Goal: Task Accomplishment & Management: Manage account settings

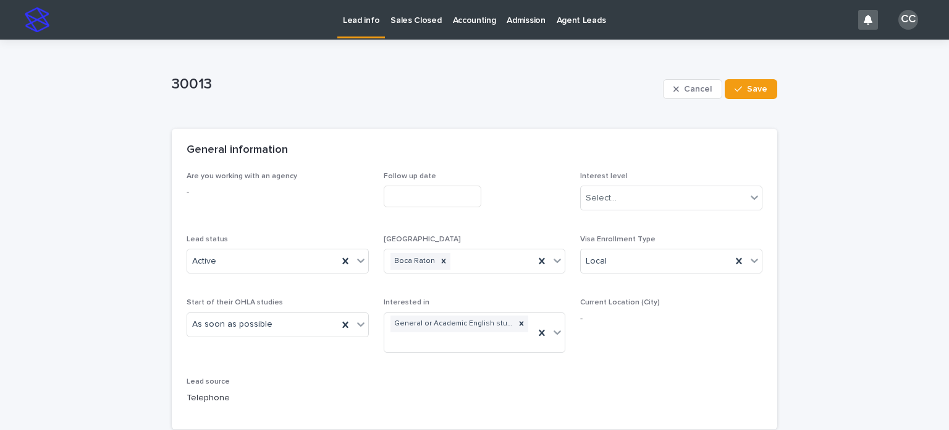
click at [365, 25] on p "Lead info" at bounding box center [361, 13] width 36 height 26
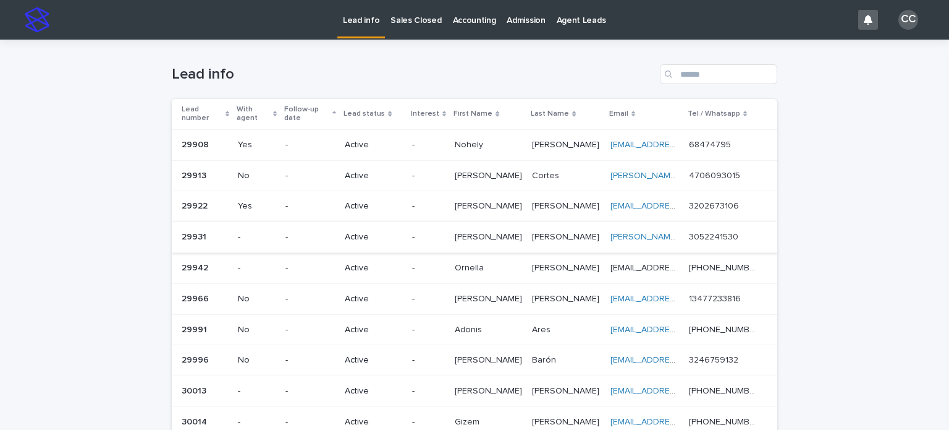
scroll to position [309, 0]
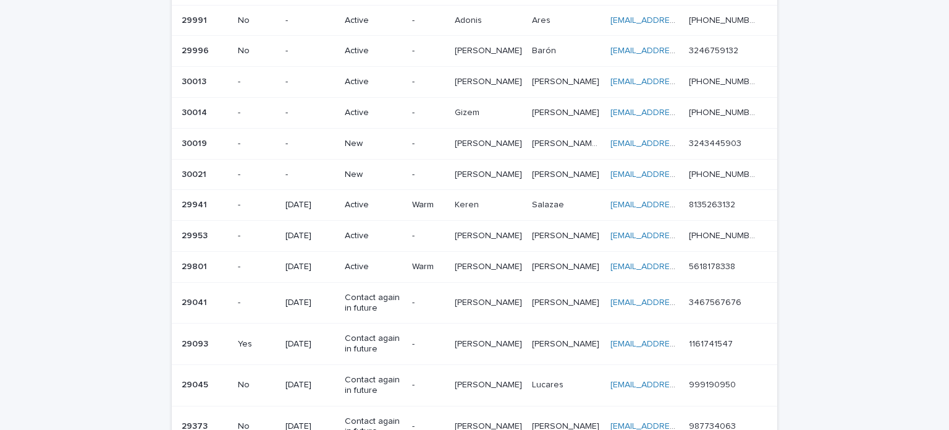
click at [357, 138] on p "New" at bounding box center [373, 143] width 57 height 11
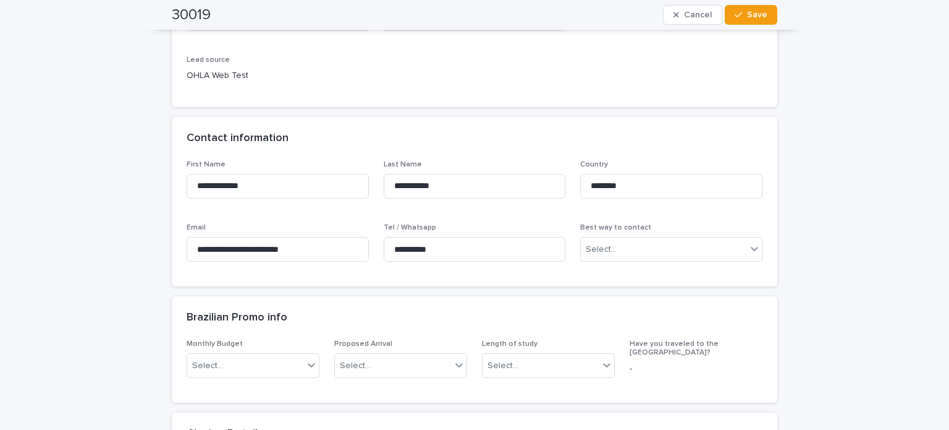
scroll to position [309, 0]
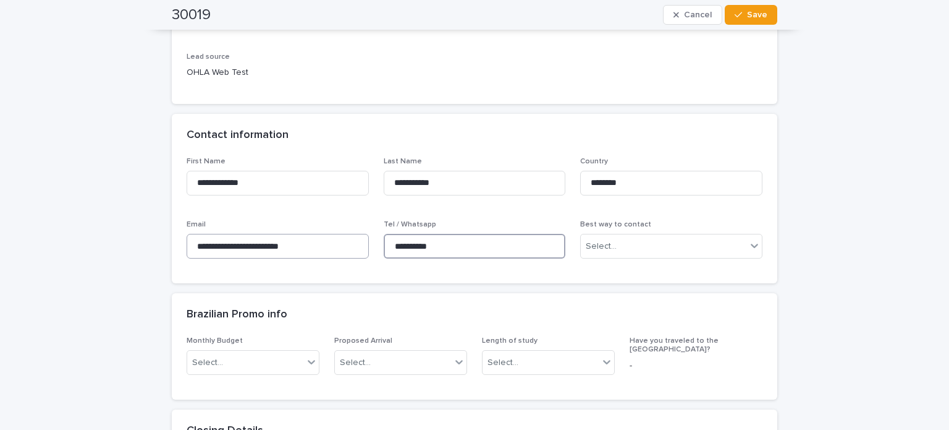
drag, startPoint x: 403, startPoint y: 239, endPoint x: 323, endPoint y: 237, distance: 79.7
click at [323, 237] on div "**********" at bounding box center [475, 213] width 576 height 112
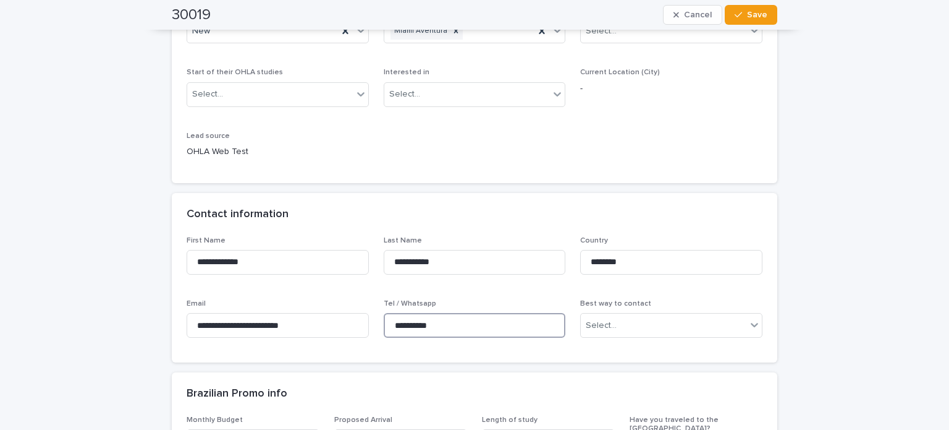
scroll to position [62, 0]
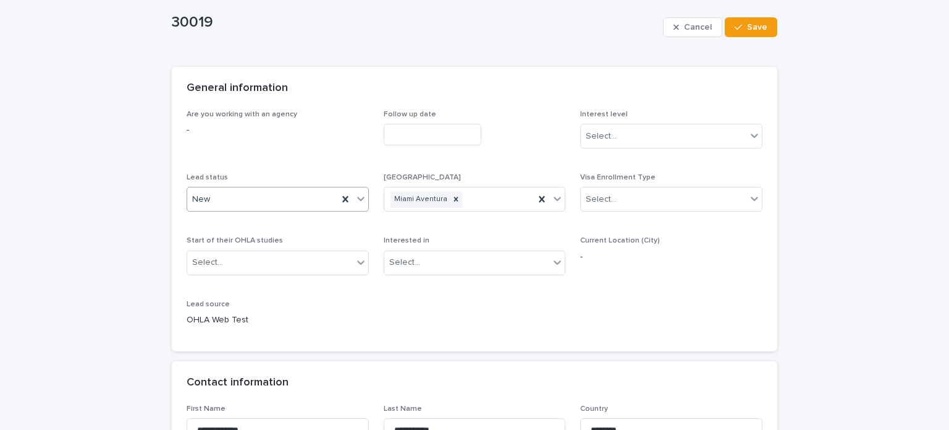
click at [218, 197] on div "New" at bounding box center [262, 199] width 151 height 20
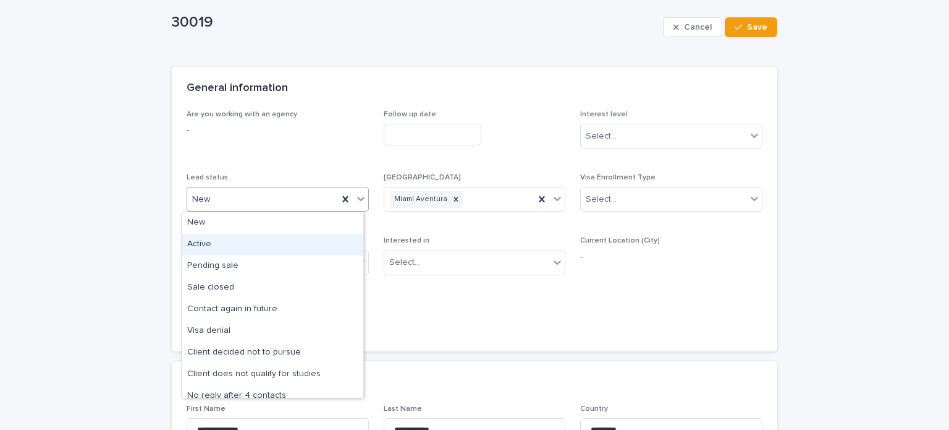
click at [212, 247] on div "Active" at bounding box center [272, 245] width 181 height 22
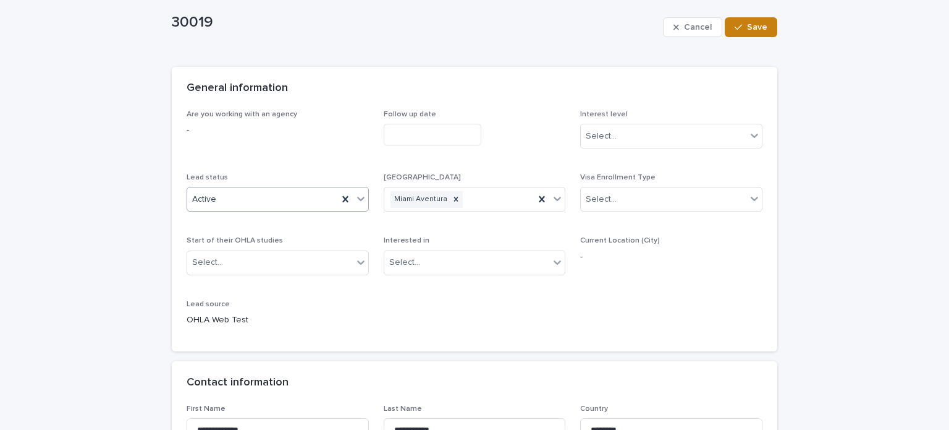
click at [740, 24] on div "button" at bounding box center [741, 27] width 12 height 9
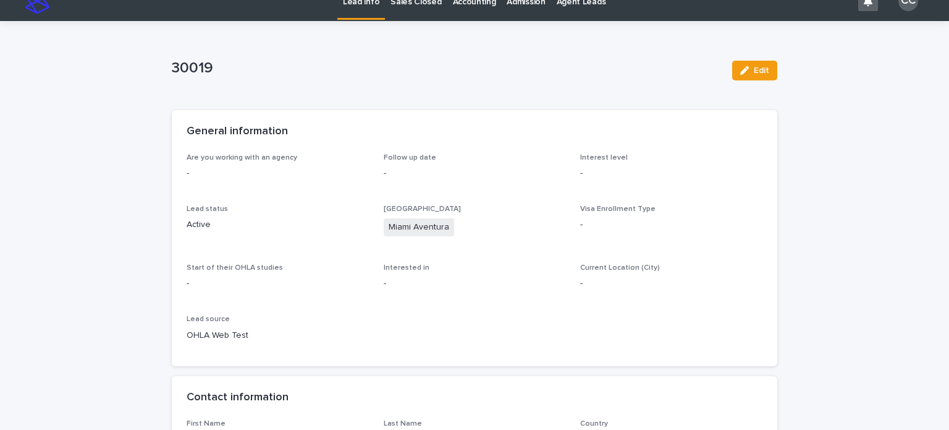
scroll to position [0, 0]
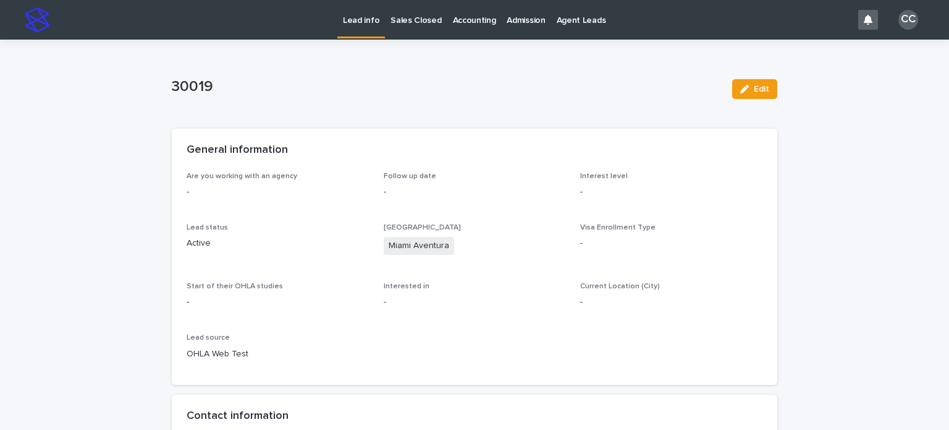
click at [375, 11] on p "Lead info" at bounding box center [361, 13] width 36 height 26
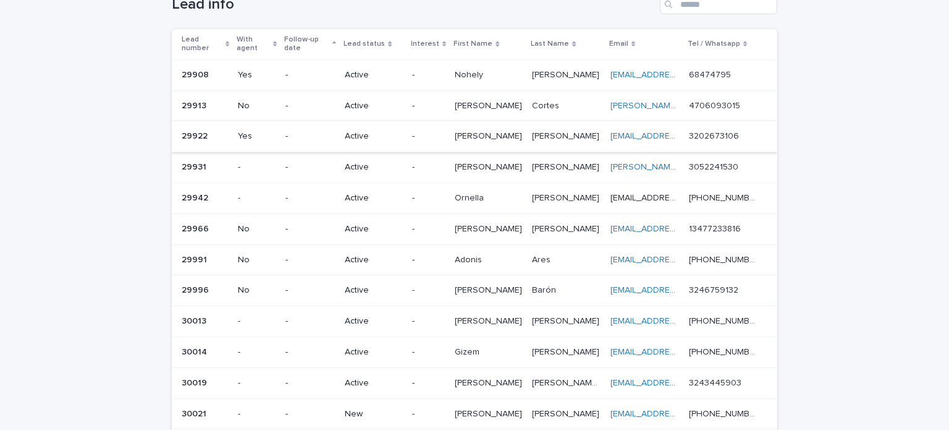
scroll to position [309, 0]
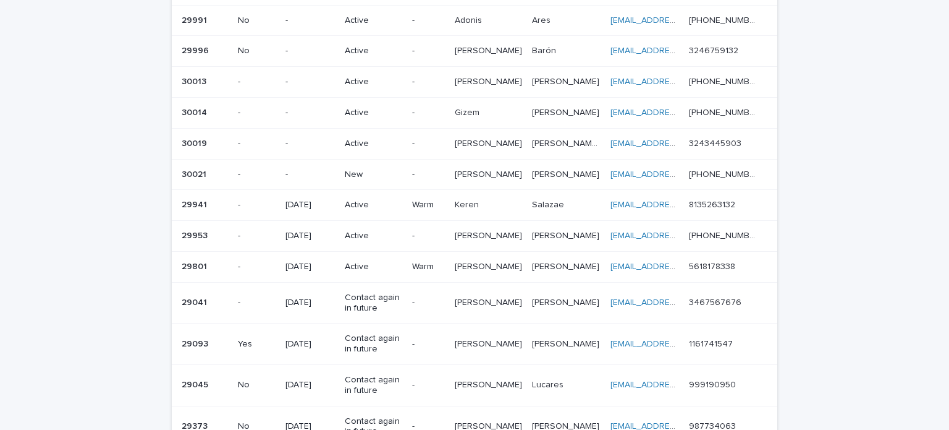
click at [365, 172] on p "New" at bounding box center [373, 174] width 57 height 11
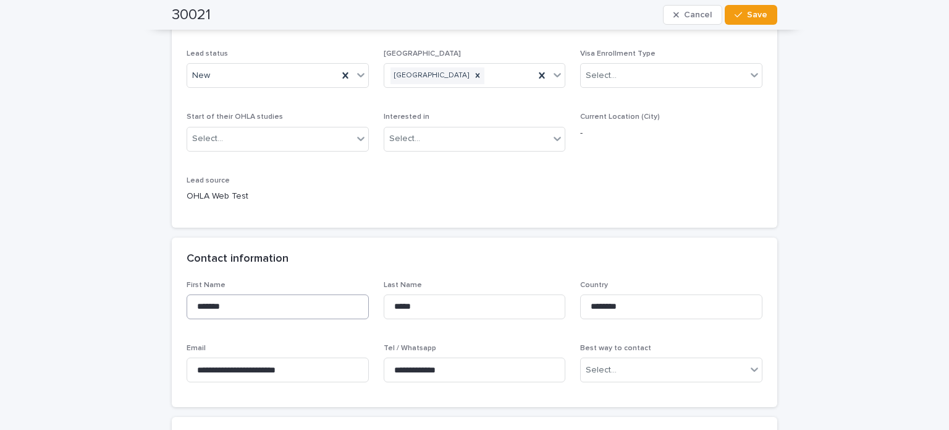
scroll to position [309, 0]
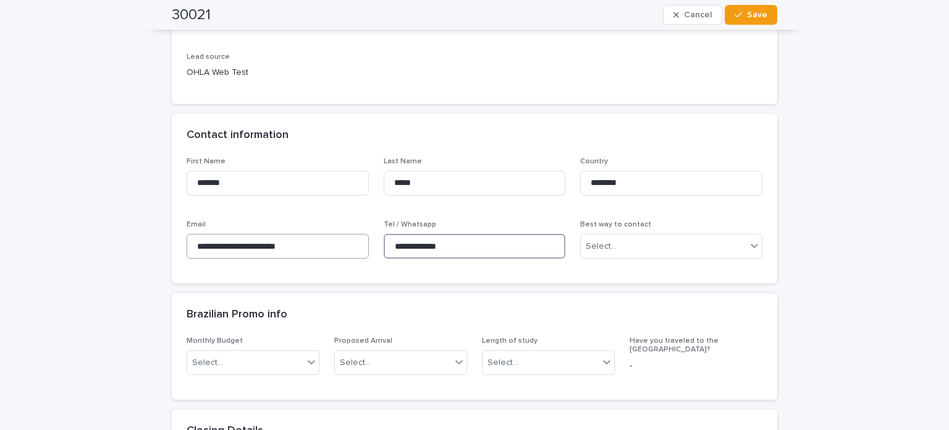
drag, startPoint x: 463, startPoint y: 252, endPoint x: 284, endPoint y: 237, distance: 179.2
click at [284, 237] on div "**********" at bounding box center [475, 213] width 576 height 112
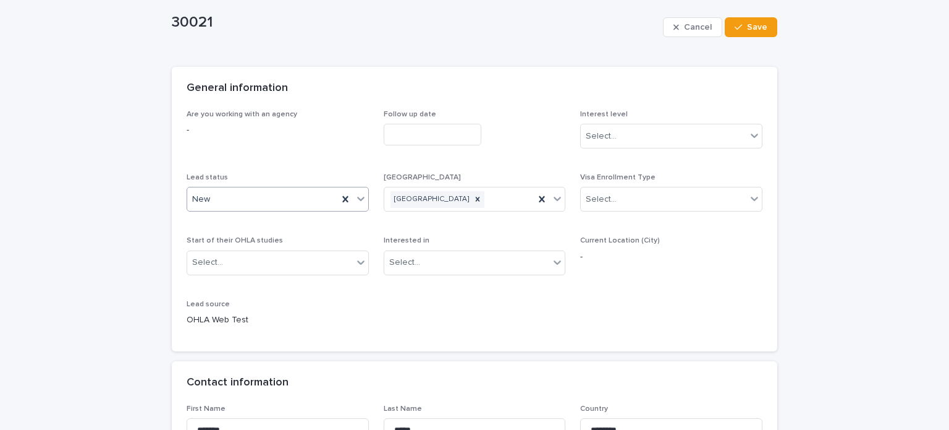
click at [217, 198] on div "New" at bounding box center [262, 199] width 151 height 20
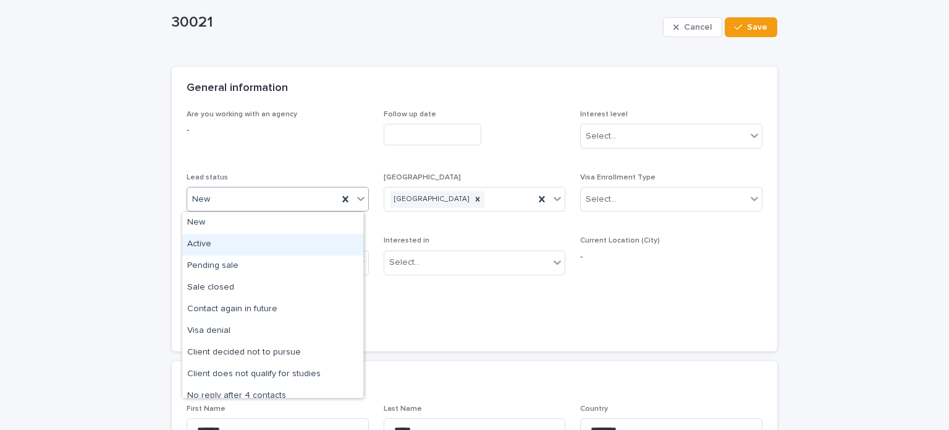
click at [216, 240] on div "Active" at bounding box center [272, 245] width 181 height 22
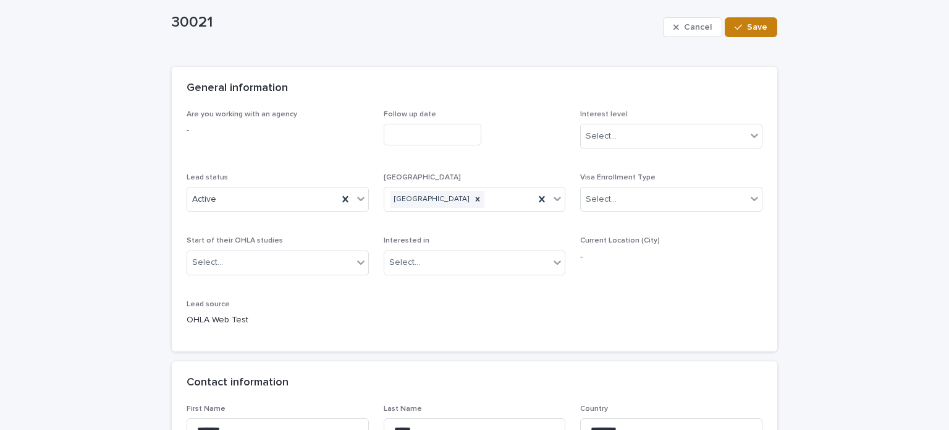
click at [751, 26] on span "Save" at bounding box center [757, 27] width 20 height 9
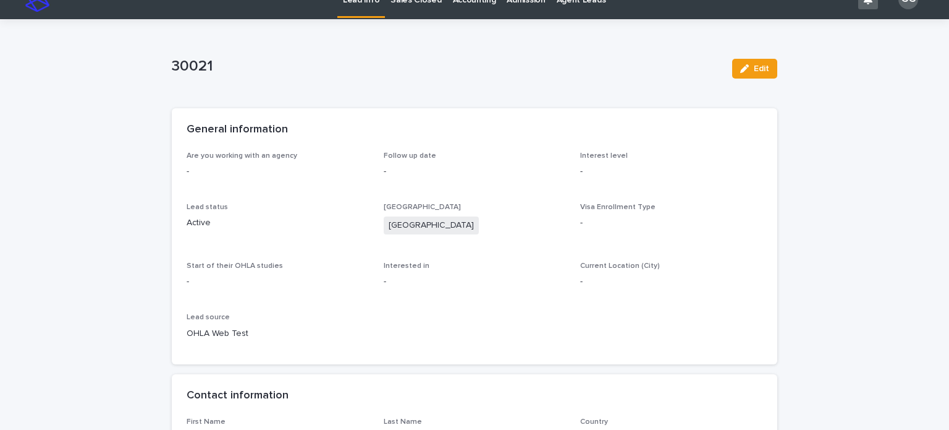
scroll to position [0, 0]
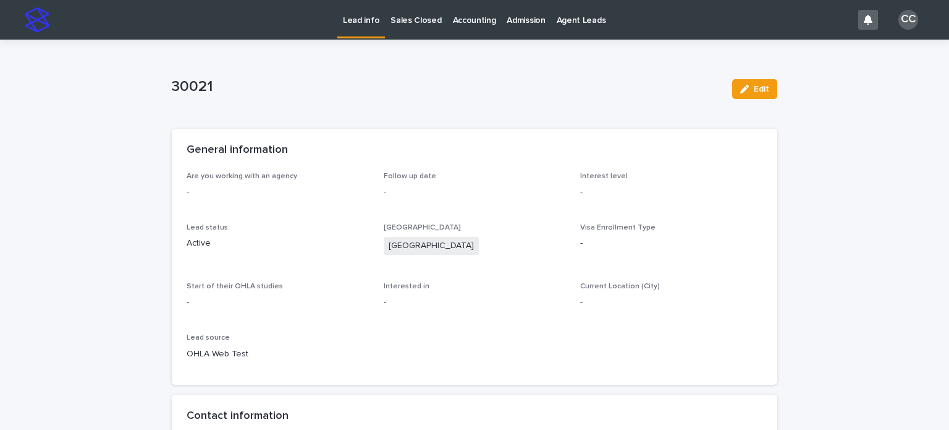
click at [349, 15] on p "Lead info" at bounding box center [361, 13] width 36 height 26
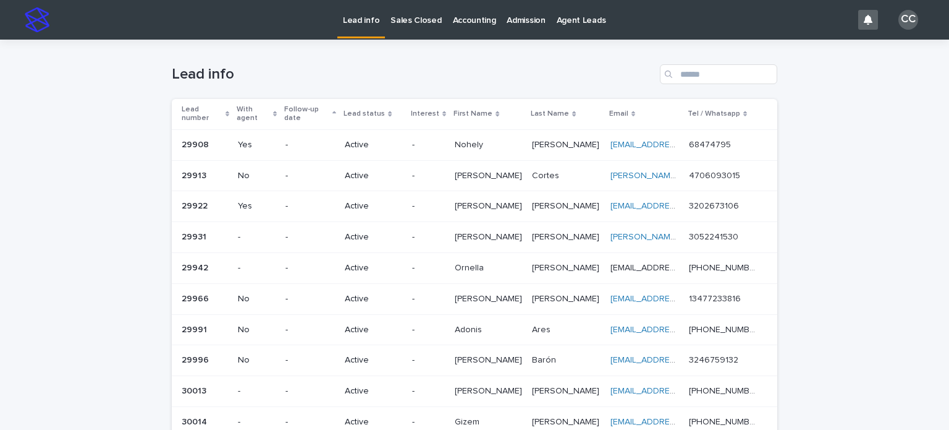
click at [358, 143] on p "Active" at bounding box center [373, 145] width 57 height 11
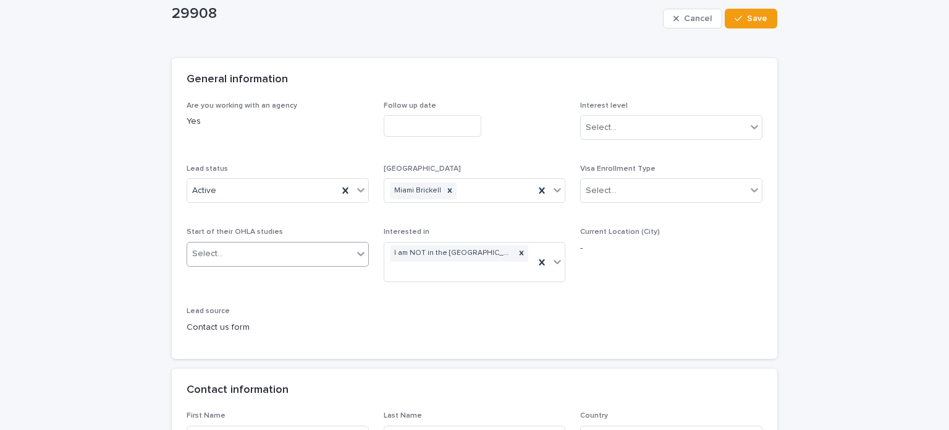
scroll to position [124, 0]
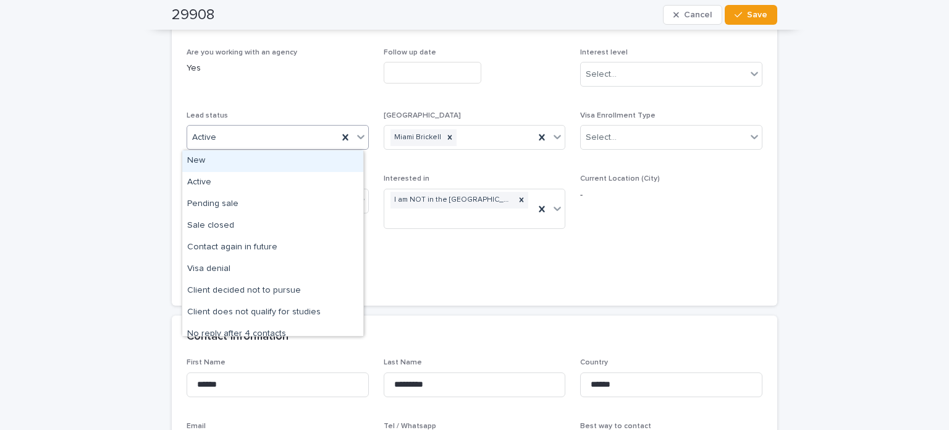
click at [255, 133] on div "Active" at bounding box center [262, 137] width 151 height 20
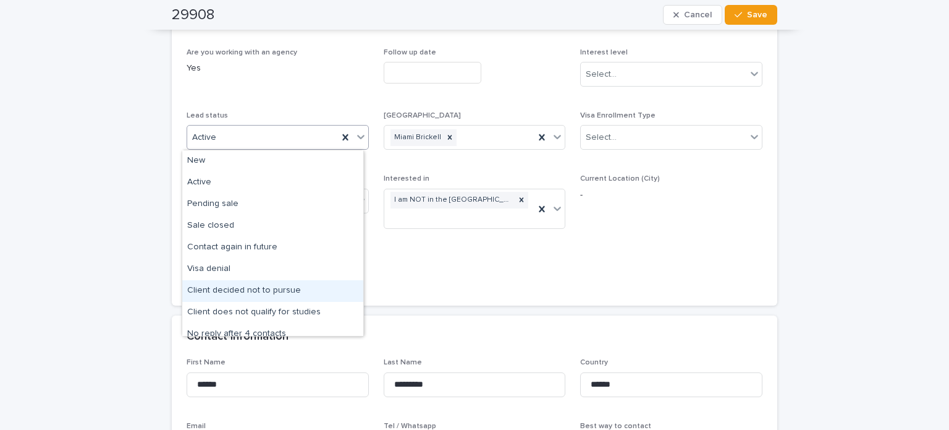
click at [274, 289] on div "Client decided not to pursue" at bounding box center [272, 291] width 181 height 22
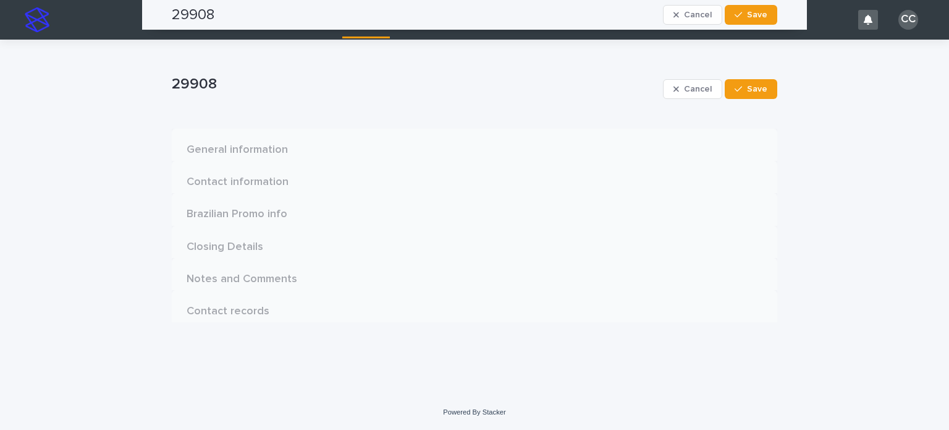
scroll to position [0, 0]
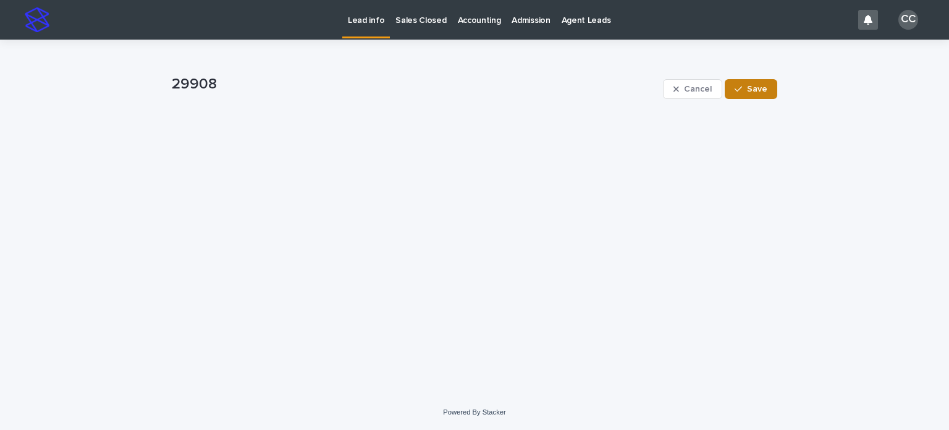
click at [755, 86] on span "Save" at bounding box center [757, 89] width 20 height 9
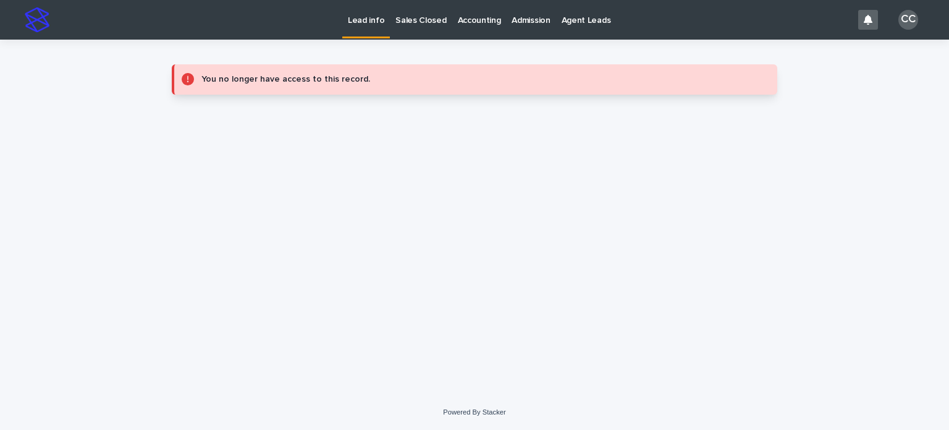
click at [366, 19] on p "Lead info" at bounding box center [366, 13] width 36 height 26
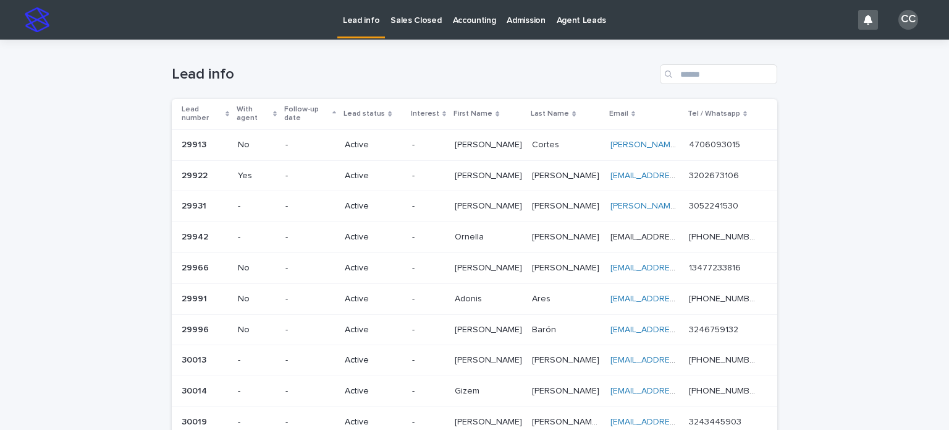
click at [394, 146] on p "Active" at bounding box center [373, 145] width 57 height 11
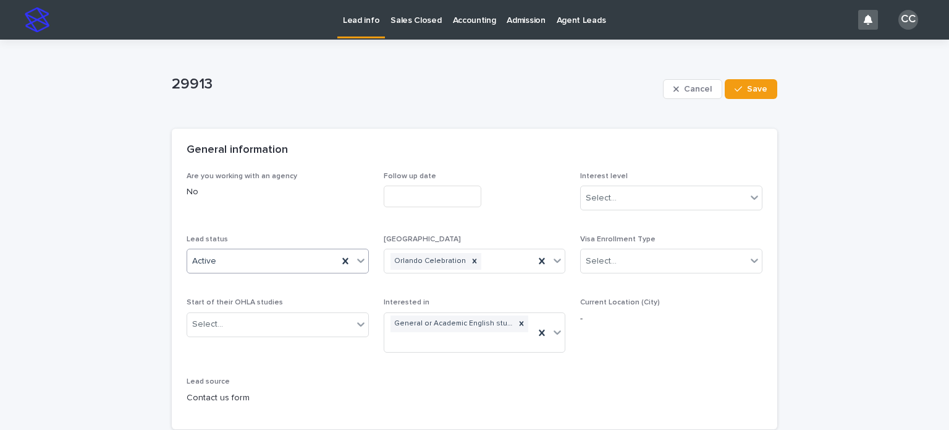
click at [223, 254] on div "Active" at bounding box center [262, 261] width 151 height 20
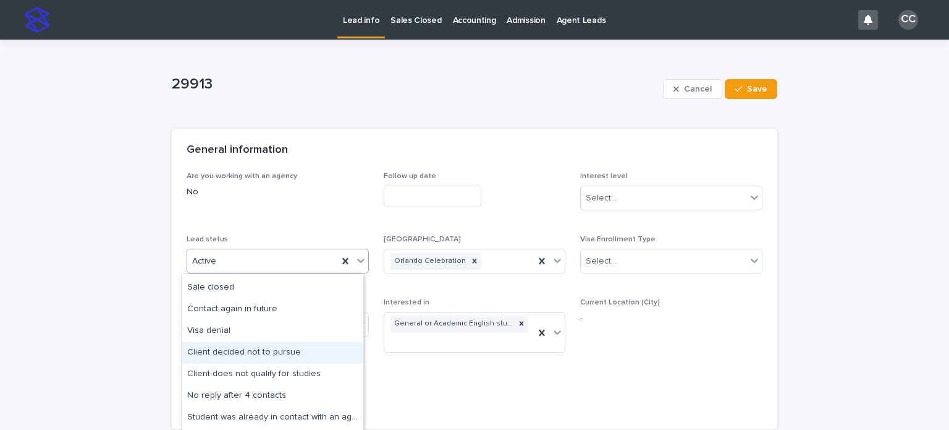
scroll to position [124, 0]
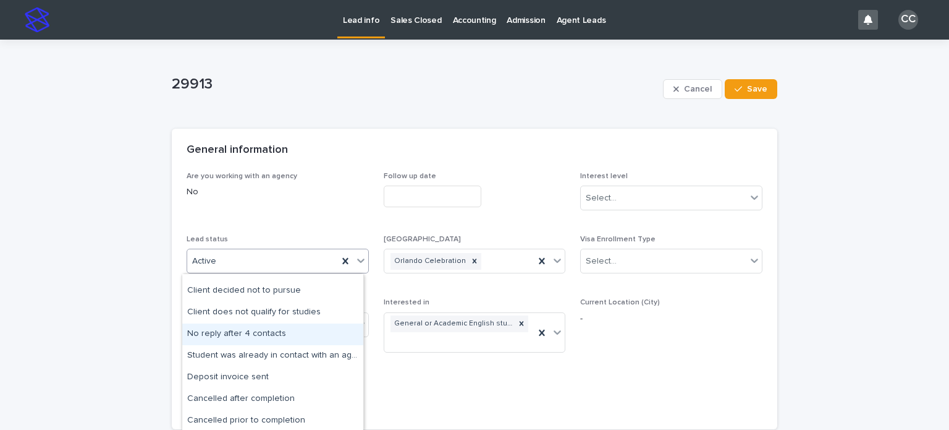
click at [253, 334] on div "No reply after 4 contacts" at bounding box center [272, 334] width 181 height 22
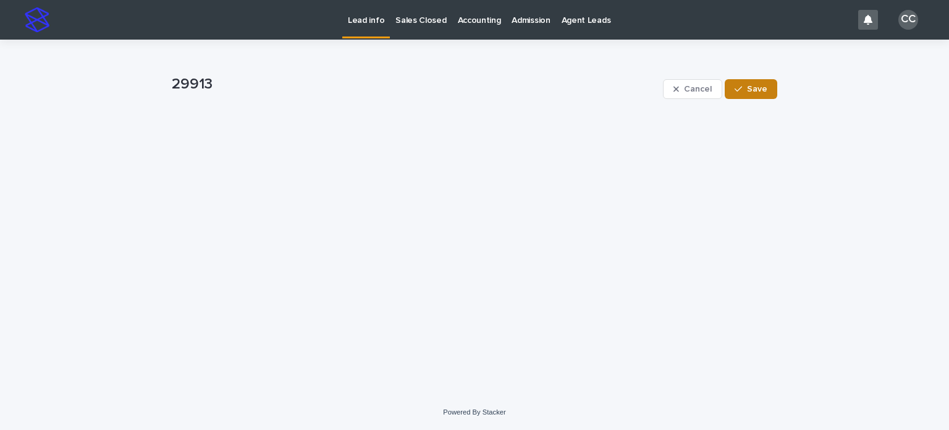
click at [753, 85] on span "Save" at bounding box center [757, 89] width 20 height 9
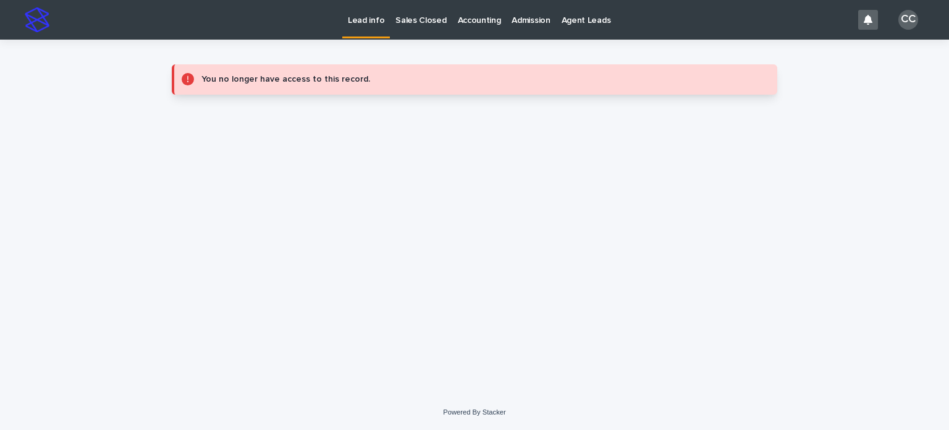
click at [362, 20] on p "Lead info" at bounding box center [366, 13] width 36 height 26
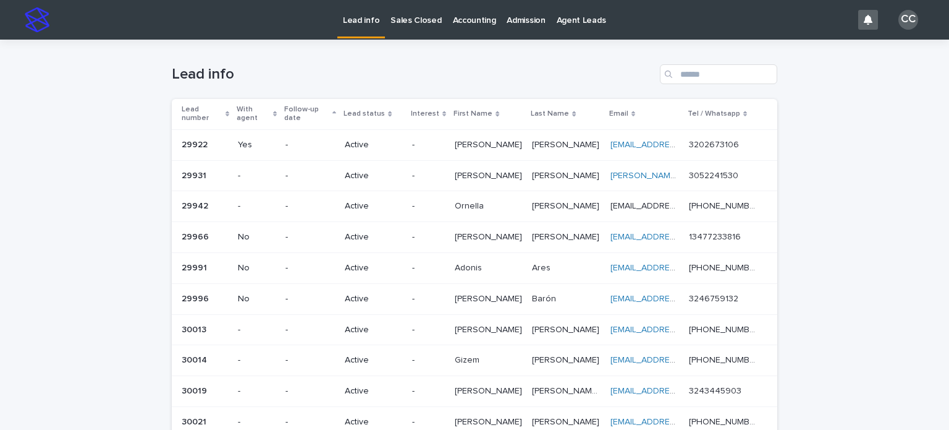
click at [370, 148] on p "Active" at bounding box center [373, 145] width 57 height 11
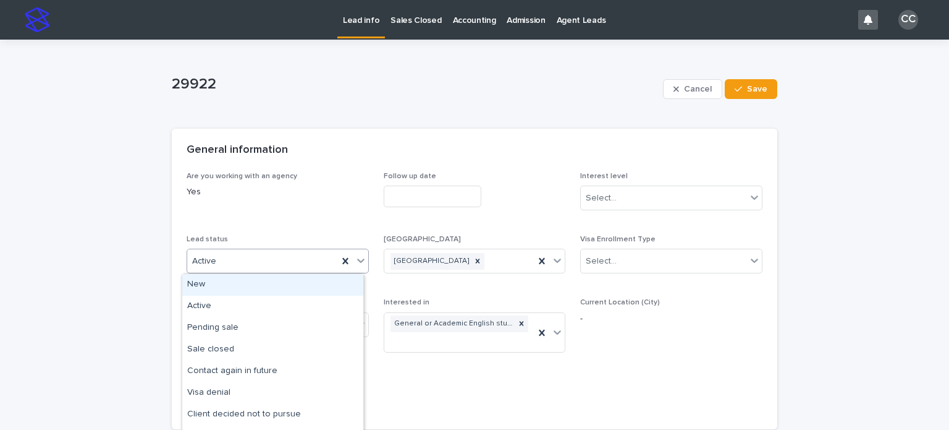
click at [296, 257] on div "Active" at bounding box center [262, 261] width 151 height 20
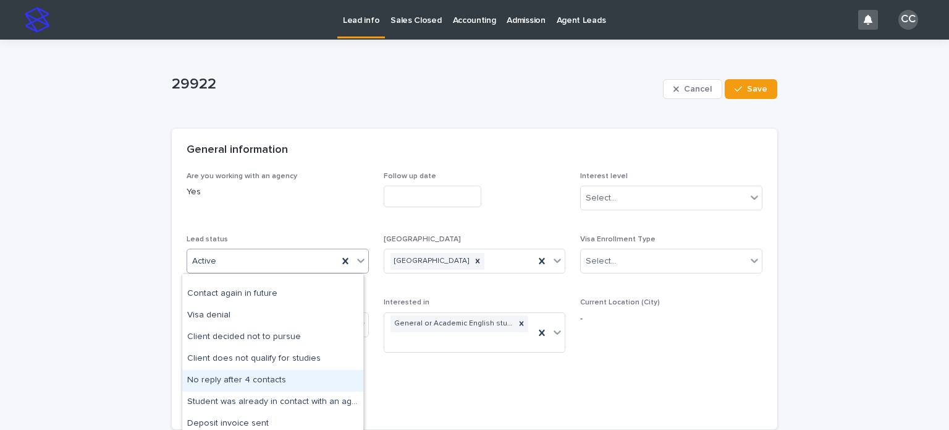
scroll to position [124, 0]
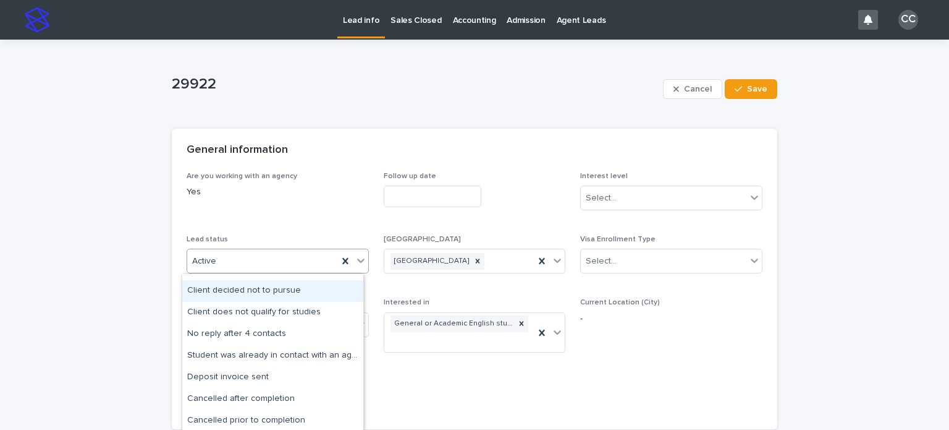
click at [255, 293] on div "Client decided not to pursue" at bounding box center [272, 291] width 181 height 22
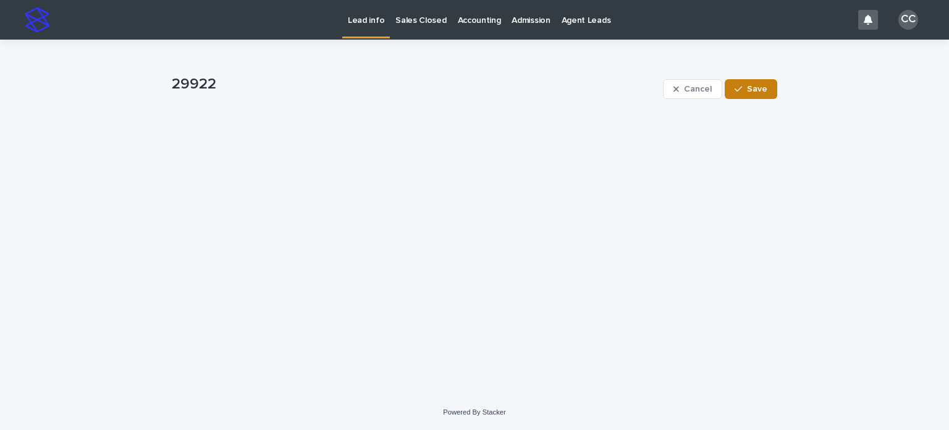
click at [750, 91] on span "Save" at bounding box center [757, 89] width 20 height 9
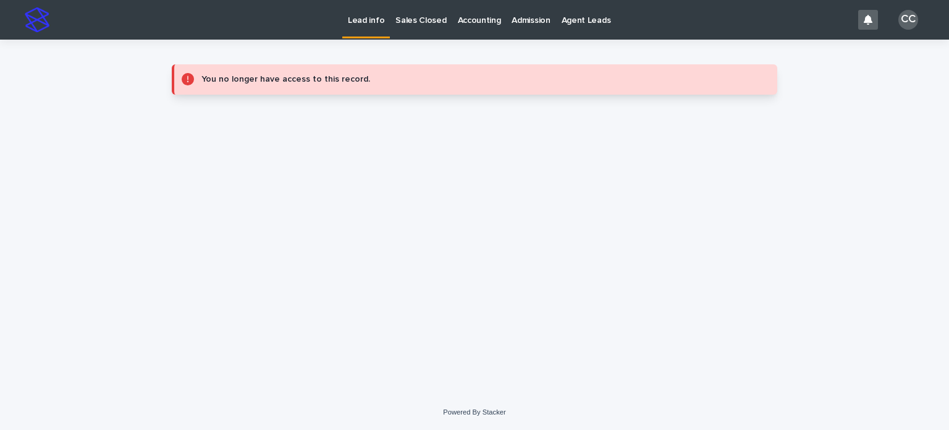
click at [359, 21] on p "Lead info" at bounding box center [366, 13] width 36 height 26
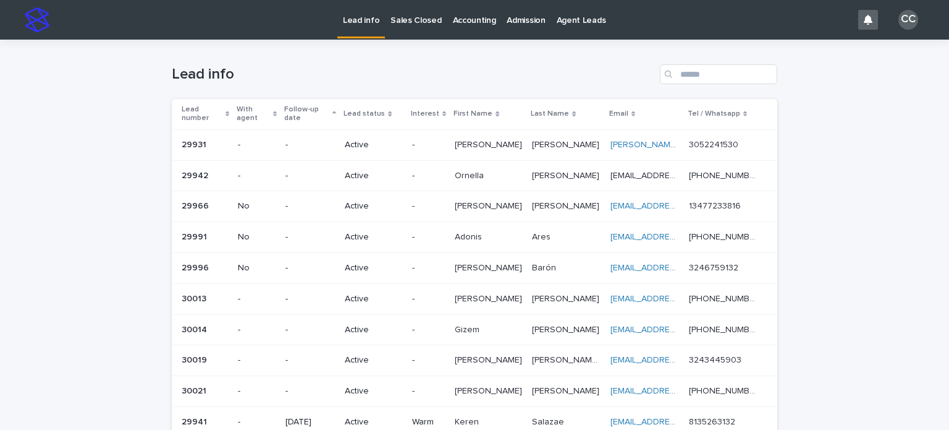
click at [370, 133] on td "Active" at bounding box center [373, 144] width 67 height 31
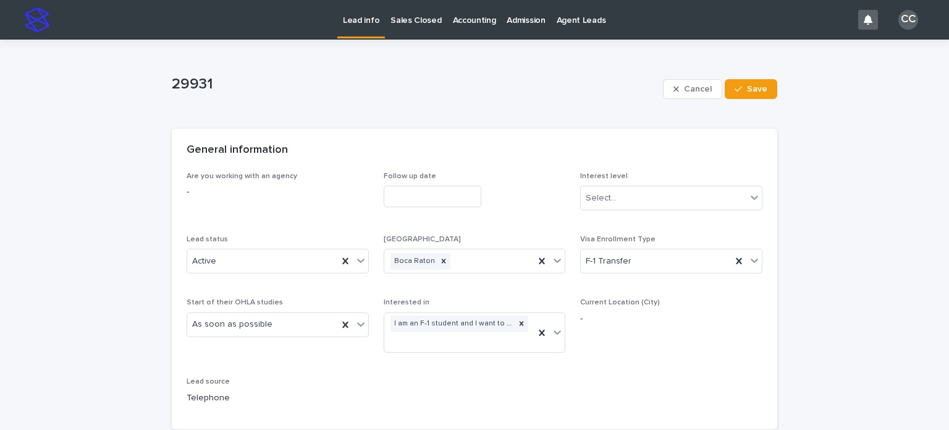
click at [257, 246] on div "Lead status Active" at bounding box center [278, 259] width 182 height 48
click at [257, 254] on div "Active" at bounding box center [262, 261] width 151 height 20
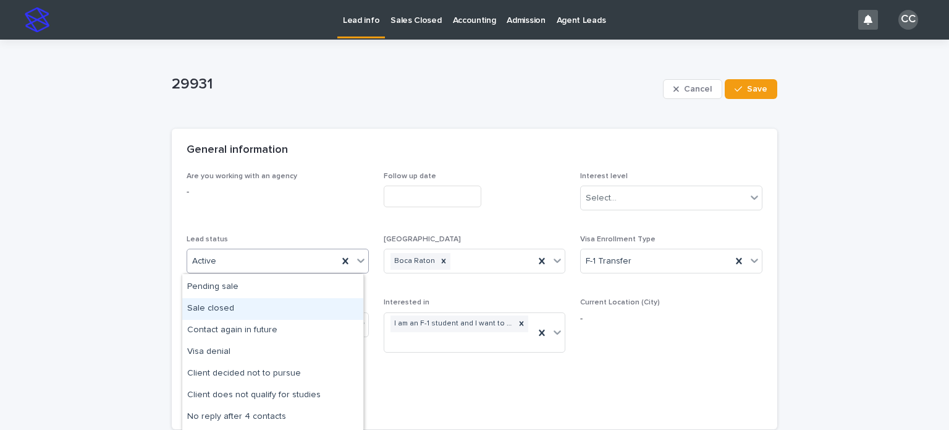
scroll to position [62, 0]
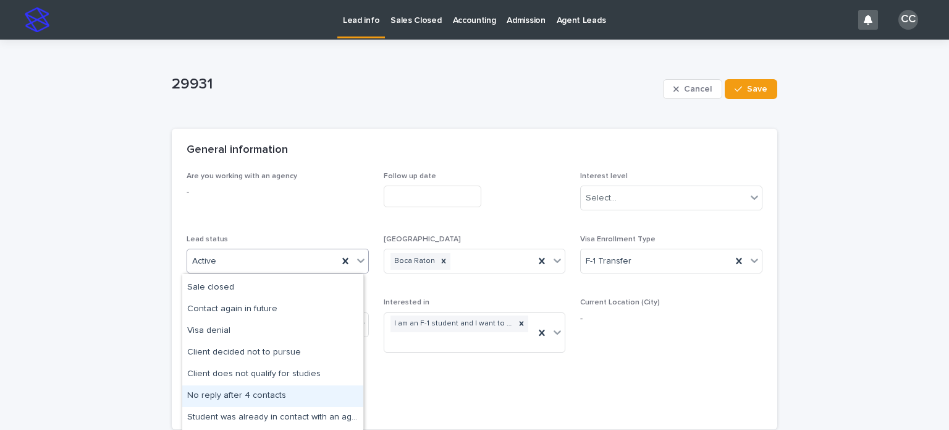
click at [248, 395] on div "No reply after 4 contacts" at bounding box center [272, 396] width 181 height 22
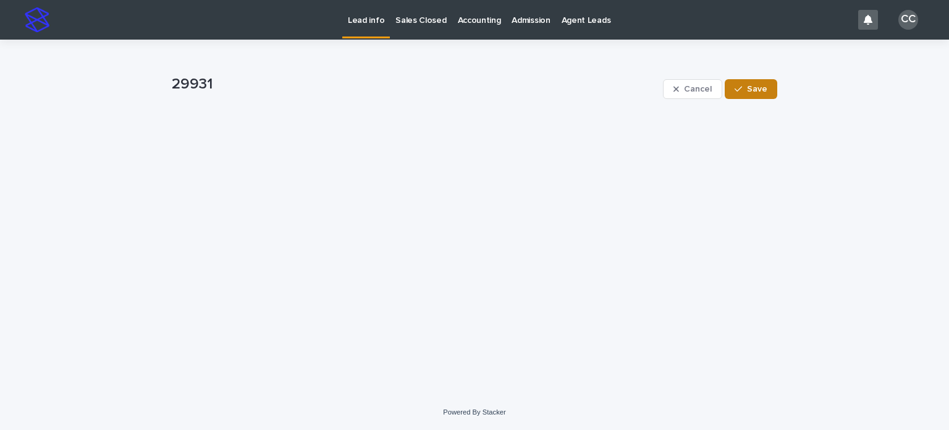
click at [742, 93] on button "Save" at bounding box center [751, 89] width 53 height 20
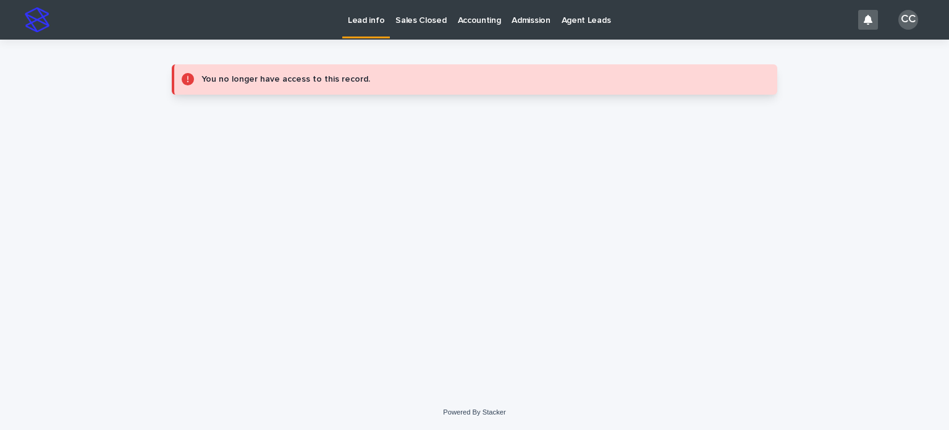
click at [363, 19] on p "Lead info" at bounding box center [366, 13] width 36 height 26
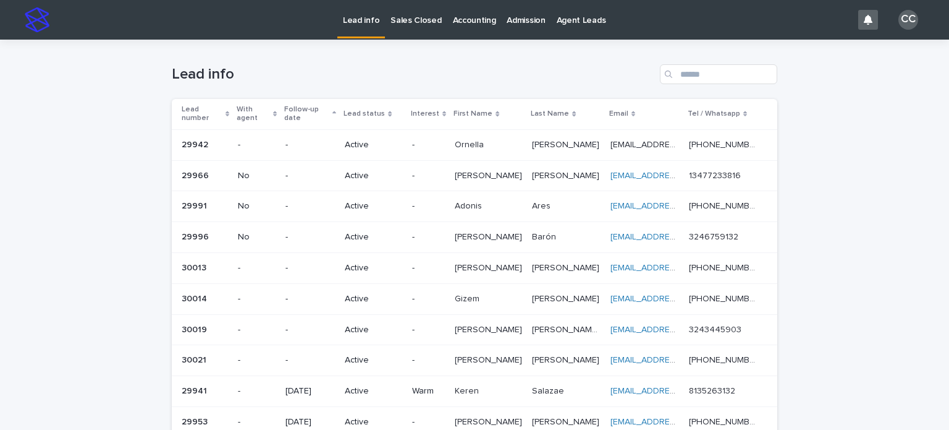
click at [349, 146] on p "Active" at bounding box center [373, 145] width 57 height 11
click at [367, 169] on div "Active" at bounding box center [373, 174] width 57 height 13
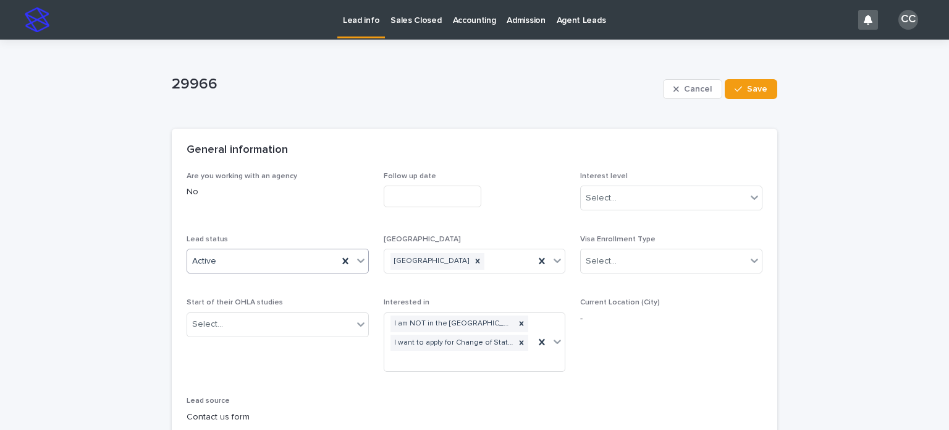
click at [245, 259] on div "Active" at bounding box center [262, 261] width 151 height 20
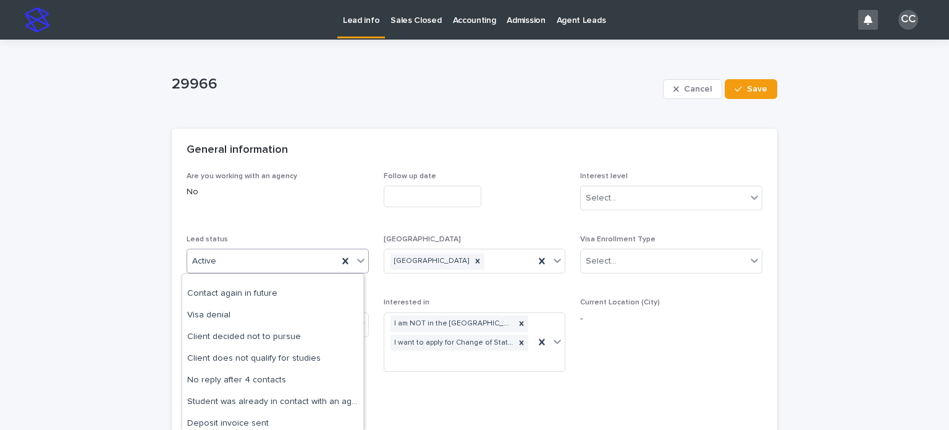
scroll to position [124, 0]
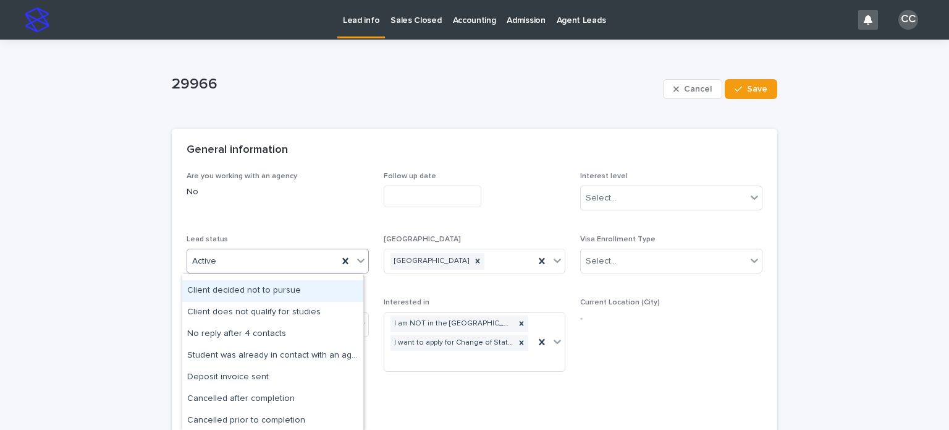
click at [268, 290] on div "Client decided not to pursue" at bounding box center [272, 291] width 181 height 22
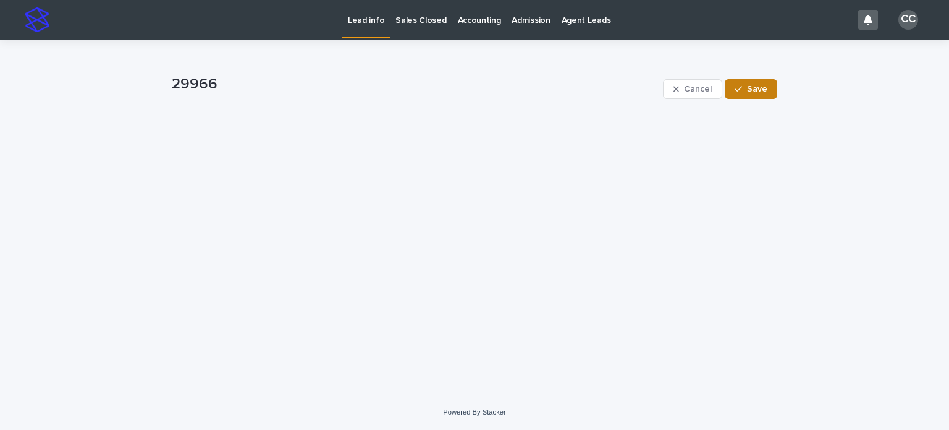
click at [759, 87] on span "Save" at bounding box center [757, 89] width 20 height 9
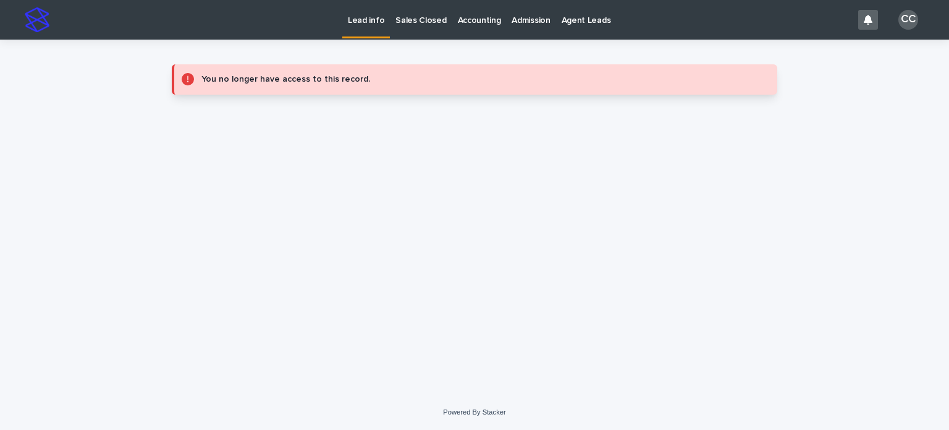
click at [365, 24] on p "Lead info" at bounding box center [366, 13] width 36 height 26
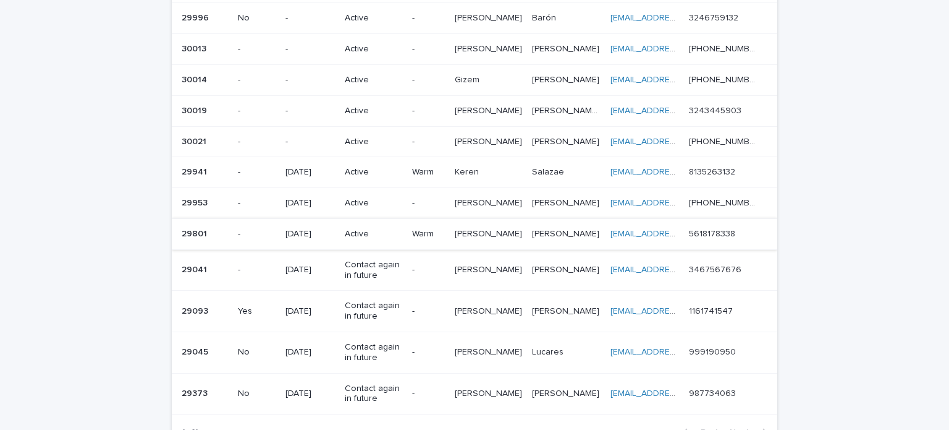
scroll to position [185, 0]
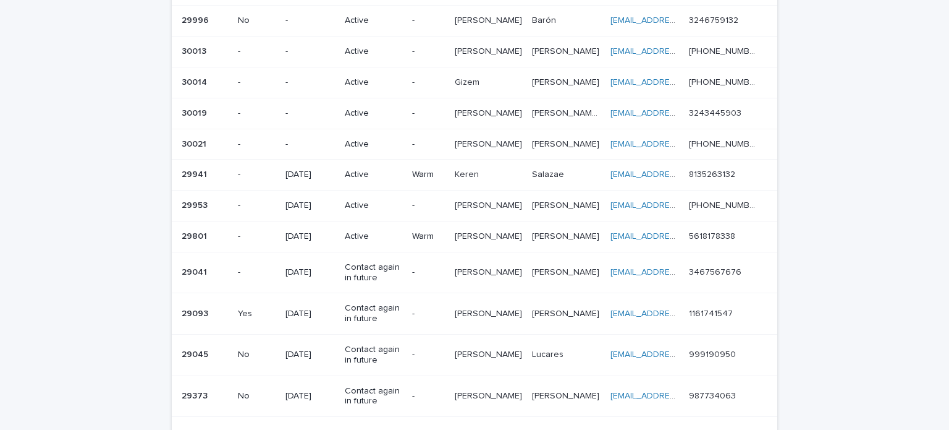
click at [491, 111] on p "[PERSON_NAME]" at bounding box center [490, 112] width 70 height 13
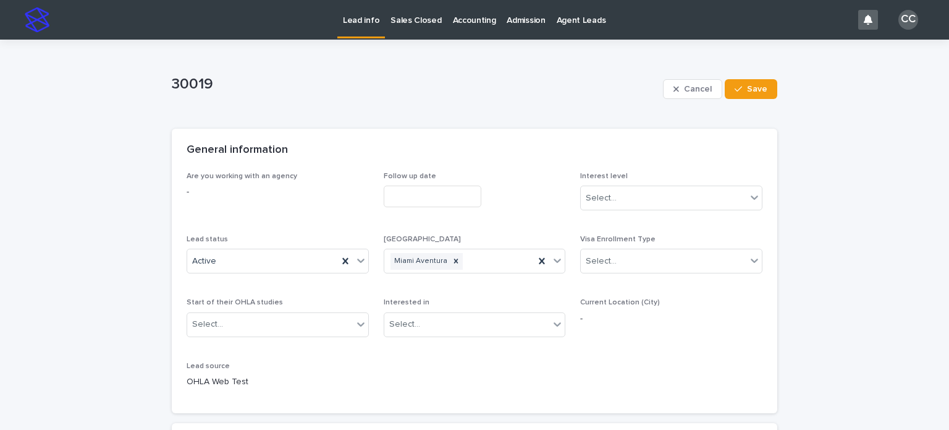
click at [357, 20] on p "Lead info" at bounding box center [361, 13] width 36 height 26
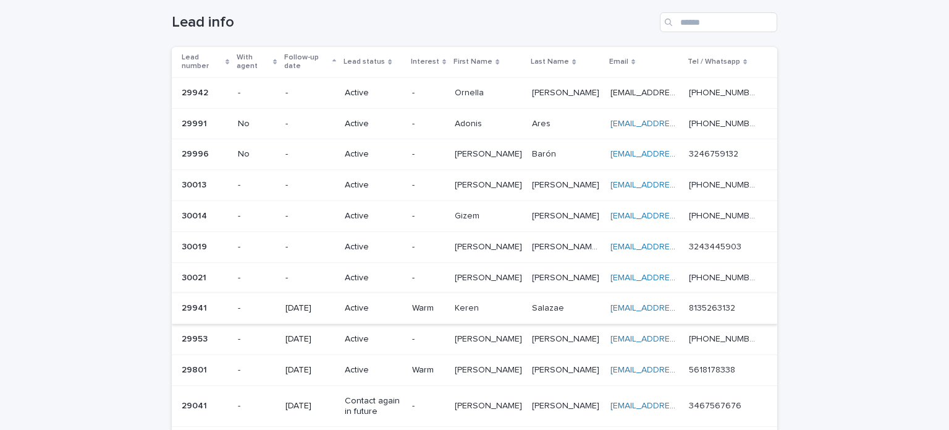
scroll to position [124, 0]
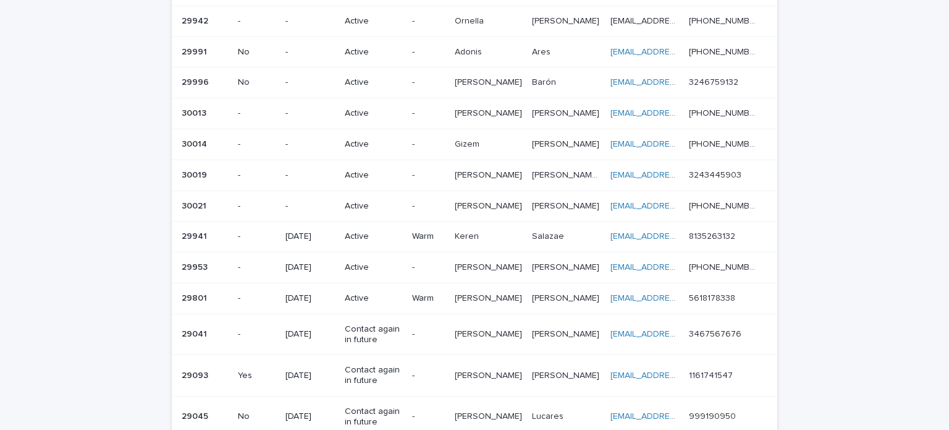
click at [450, 200] on td "-" at bounding box center [428, 205] width 43 height 31
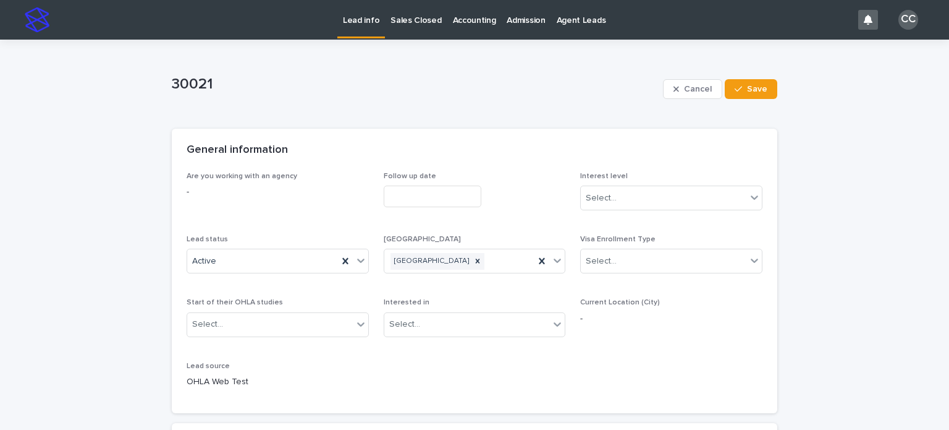
click at [363, 17] on p "Lead info" at bounding box center [361, 13] width 36 height 26
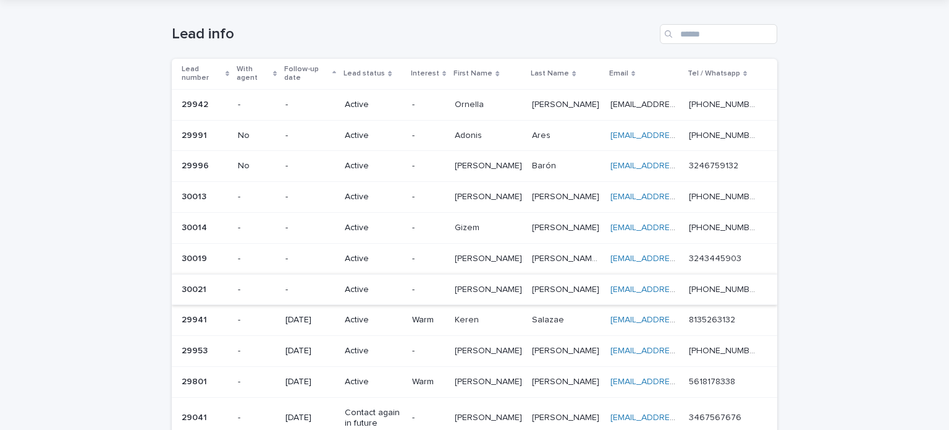
scroll to position [62, 0]
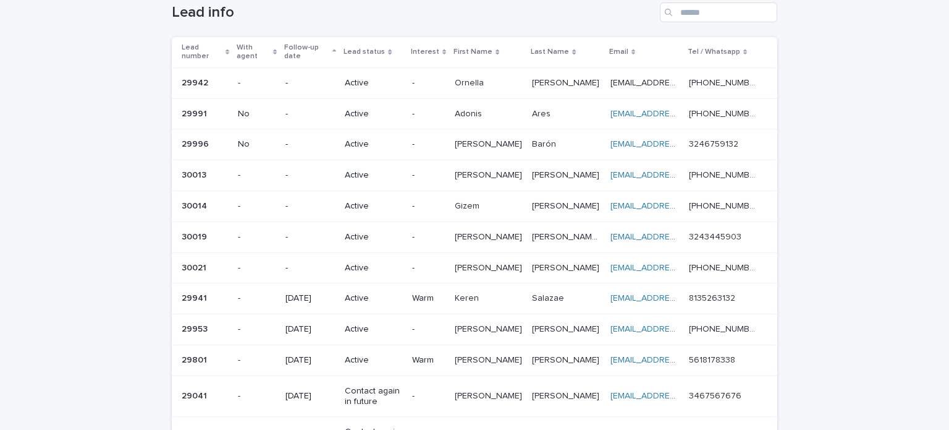
click at [445, 169] on div "-" at bounding box center [428, 173] width 33 height 13
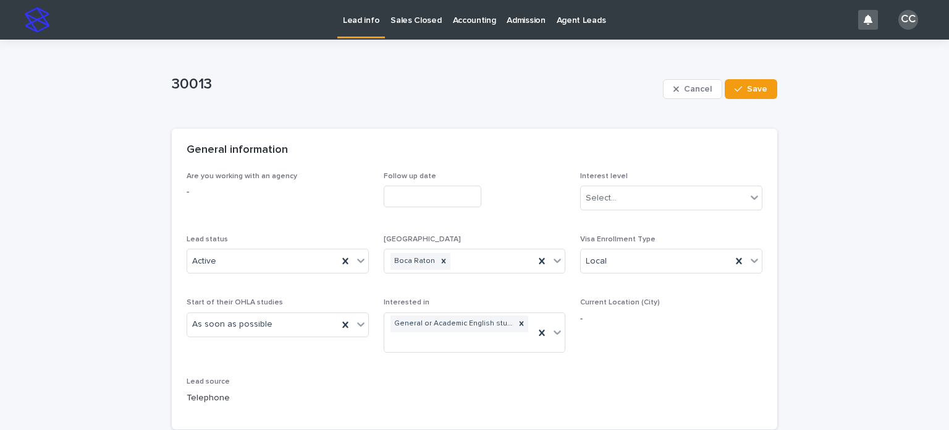
click at [366, 27] on link "Lead info" at bounding box center [361, 18] width 48 height 36
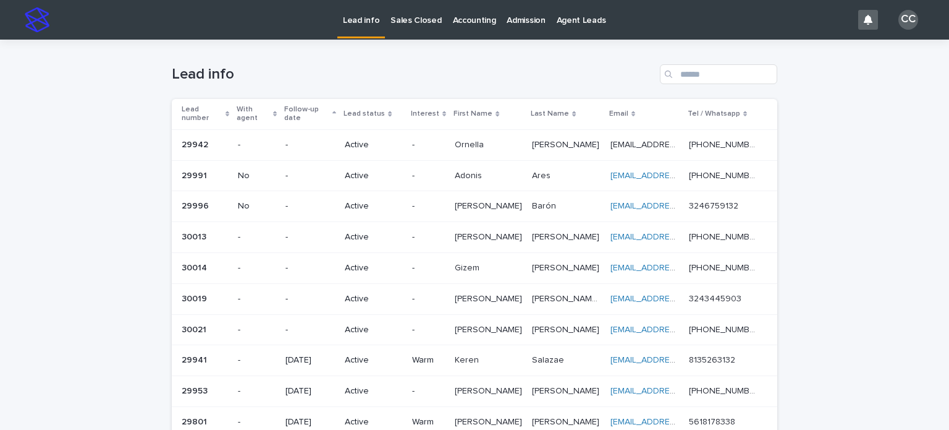
click at [502, 264] on p at bounding box center [488, 268] width 67 height 11
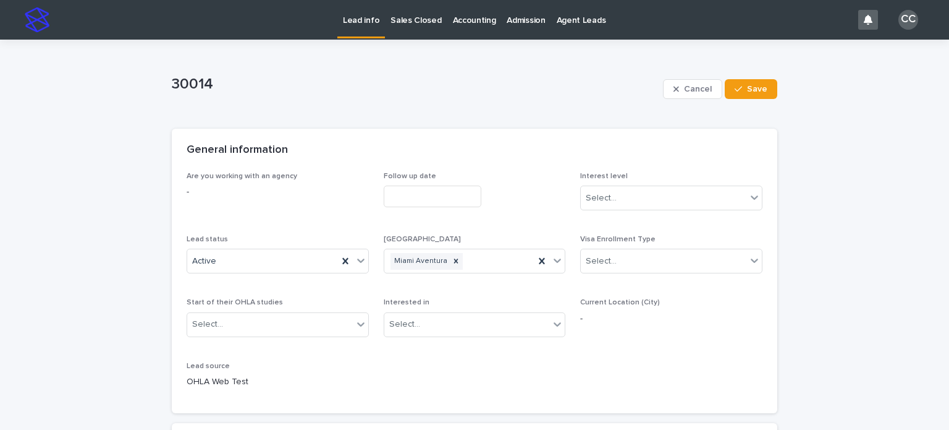
click at [368, 21] on p "Lead info" at bounding box center [361, 13] width 36 height 26
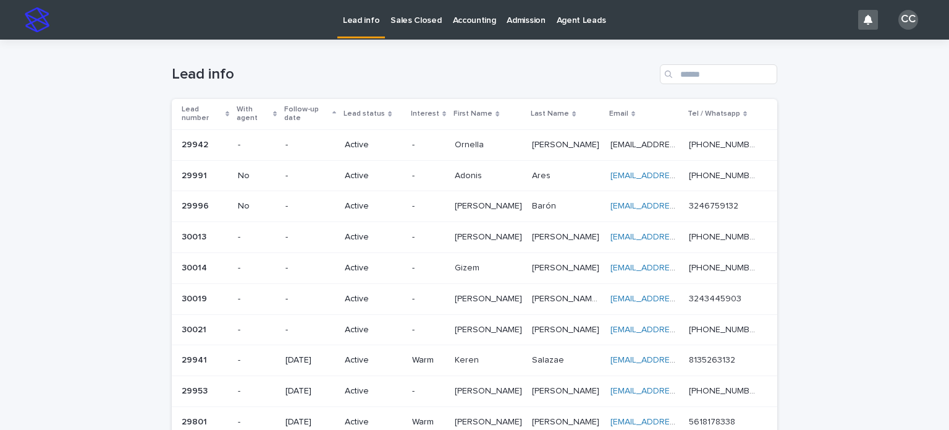
click at [462, 207] on p "[PERSON_NAME]" at bounding box center [490, 204] width 70 height 13
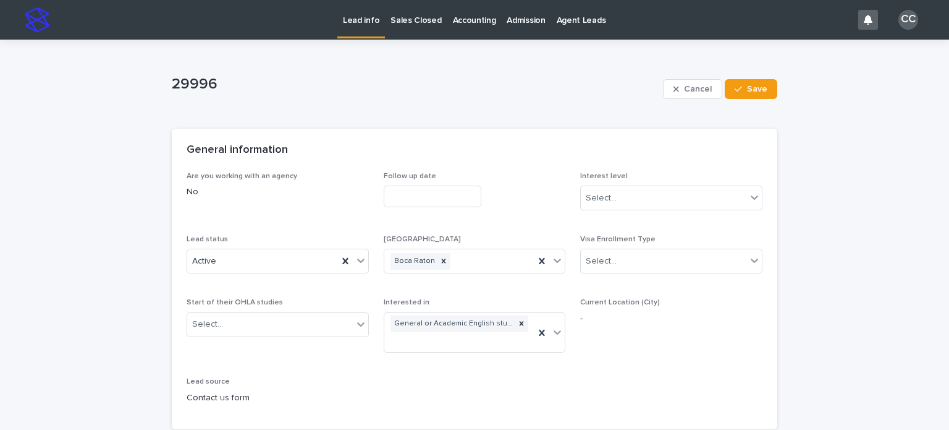
click at [361, 23] on p "Lead info" at bounding box center [361, 13] width 36 height 26
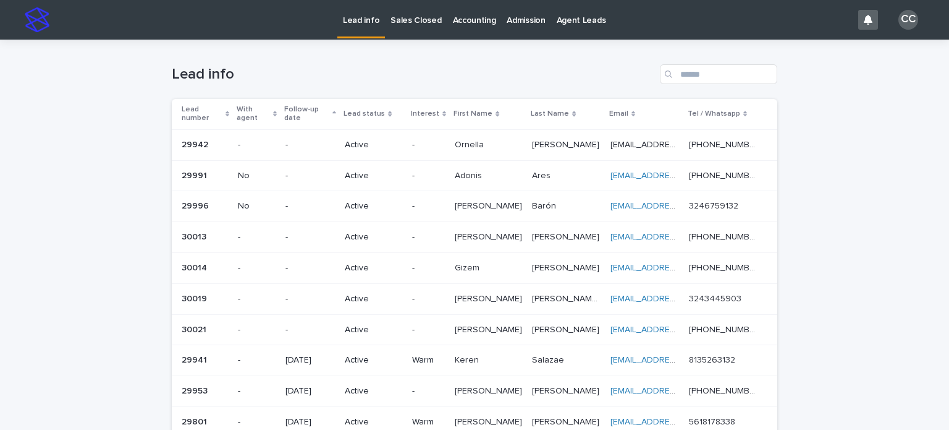
click at [559, 176] on p at bounding box center [566, 176] width 68 height 11
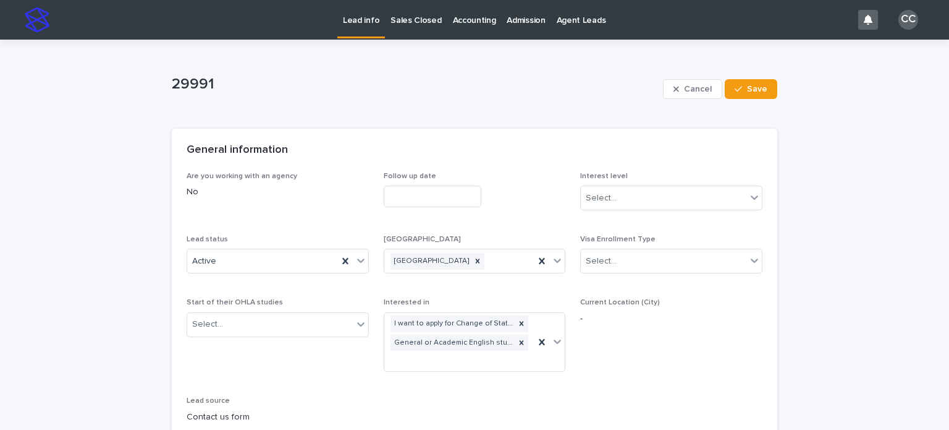
click at [358, 24] on p "Lead info" at bounding box center [361, 13] width 36 height 26
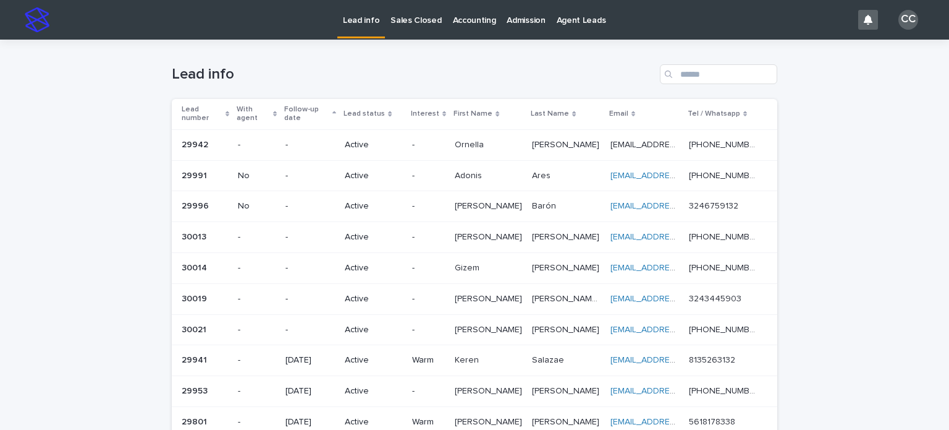
click at [353, 20] on p "Lead info" at bounding box center [361, 13] width 36 height 26
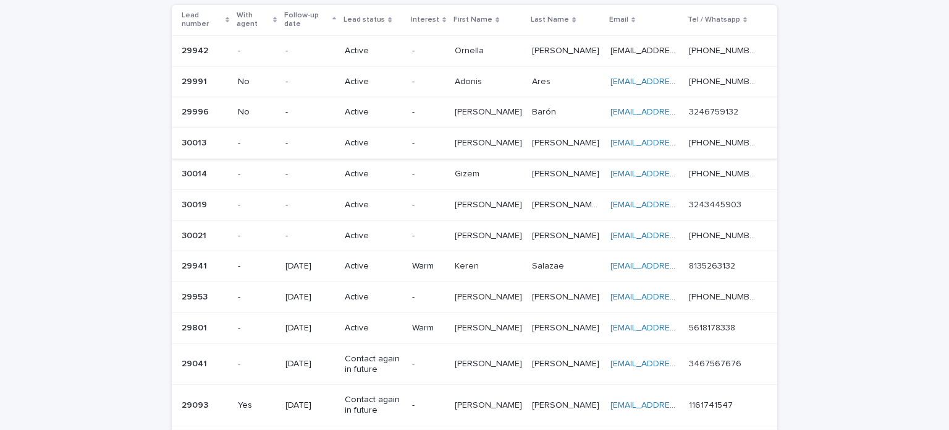
scroll to position [185, 0]
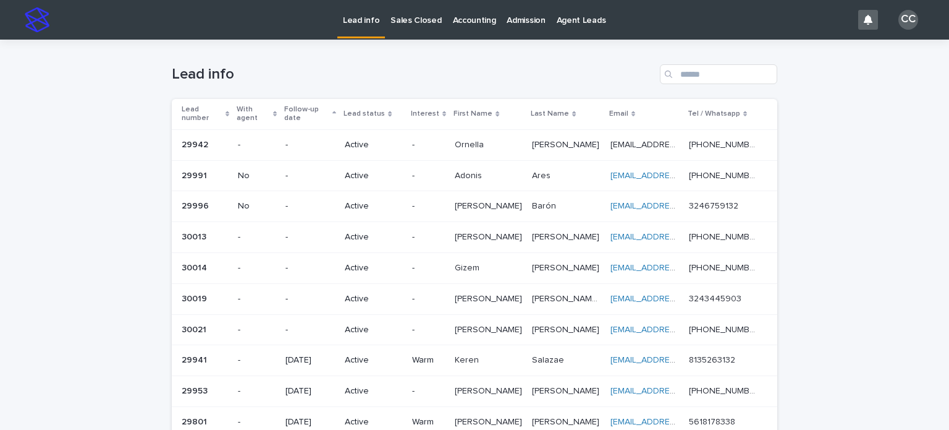
click at [359, 17] on p "Lead info" at bounding box center [361, 13] width 36 height 26
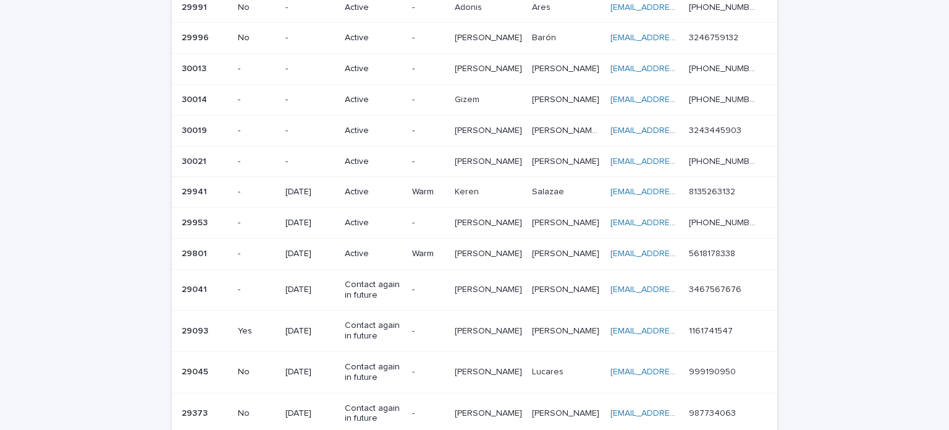
scroll to position [124, 0]
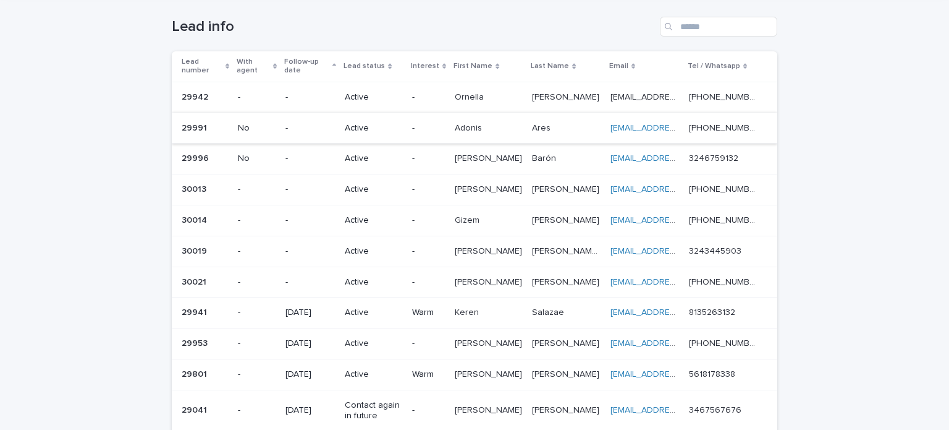
scroll to position [62, 0]
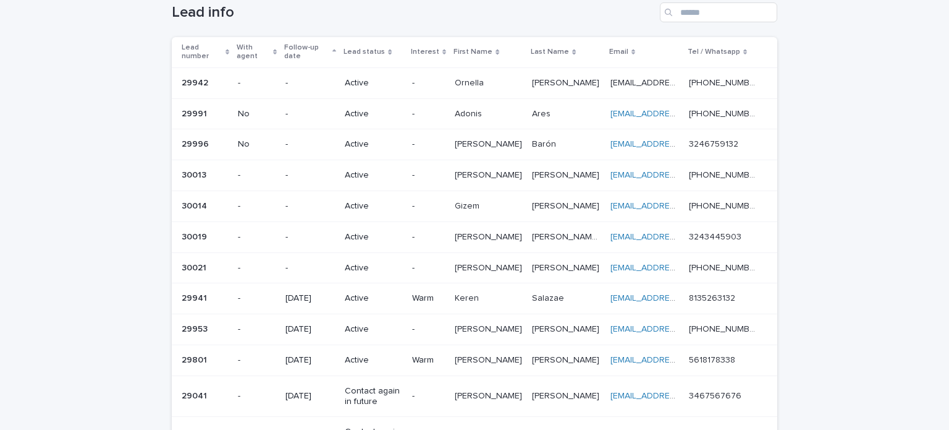
click at [478, 239] on p "[PERSON_NAME]" at bounding box center [490, 235] width 70 height 13
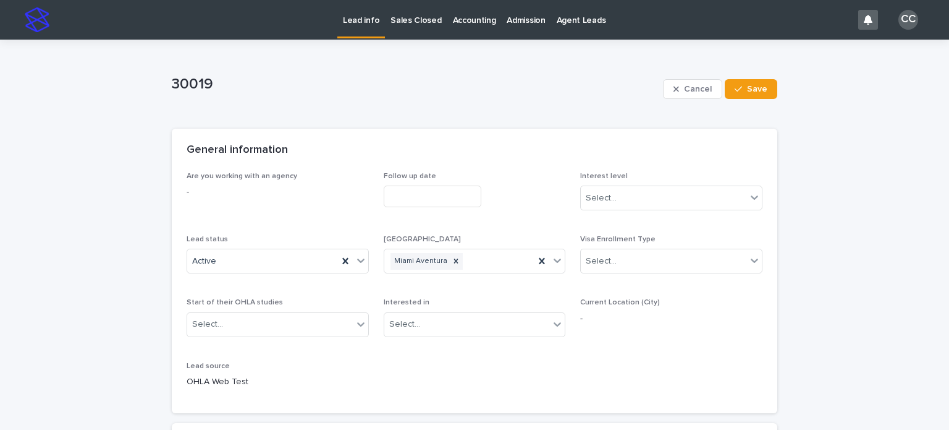
click at [356, 11] on p "Lead info" at bounding box center [361, 13] width 36 height 26
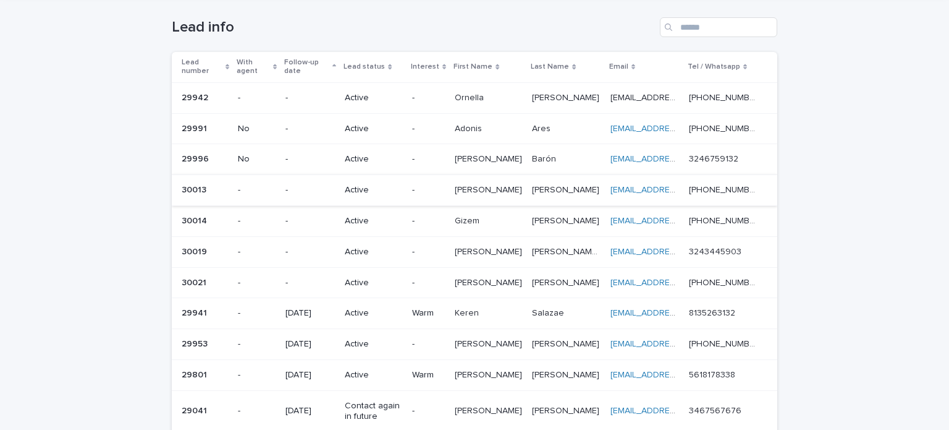
scroll to position [124, 0]
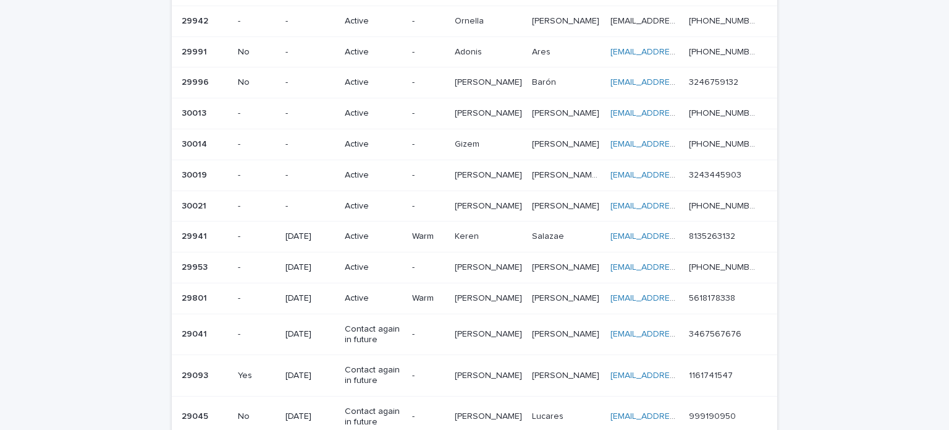
click at [496, 192] on td "JOHANNA JOHANNA" at bounding box center [488, 205] width 77 height 31
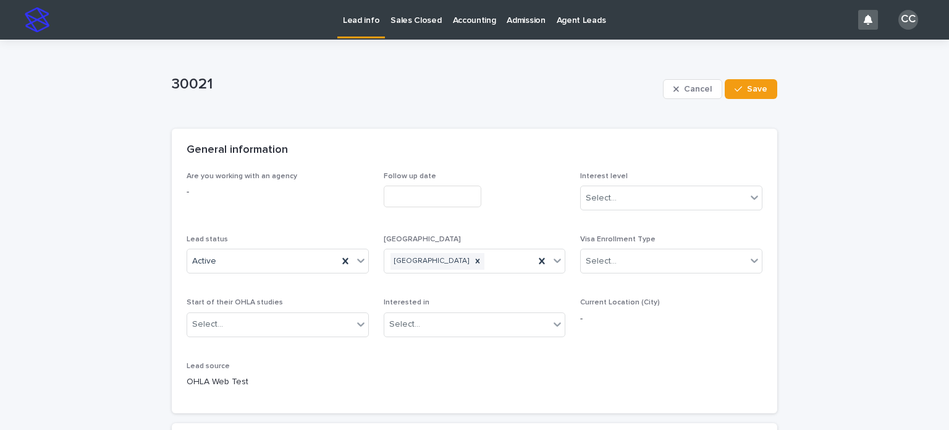
click at [357, 11] on p "Lead info" at bounding box center [361, 13] width 36 height 26
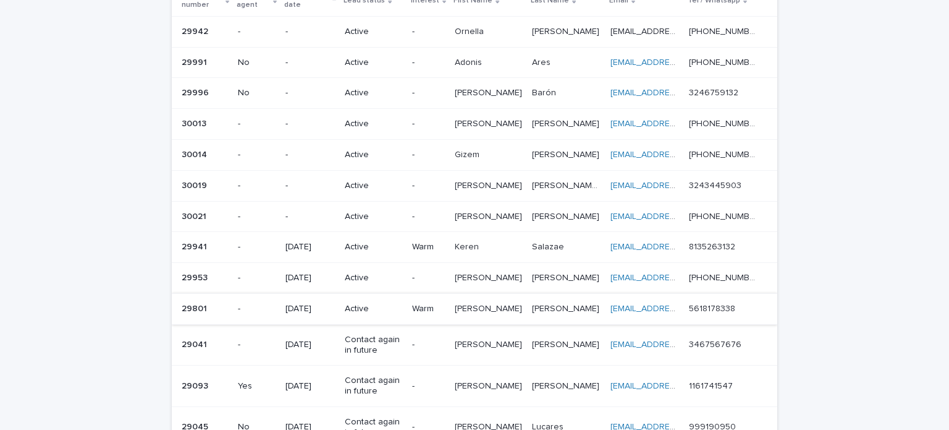
scroll to position [124, 0]
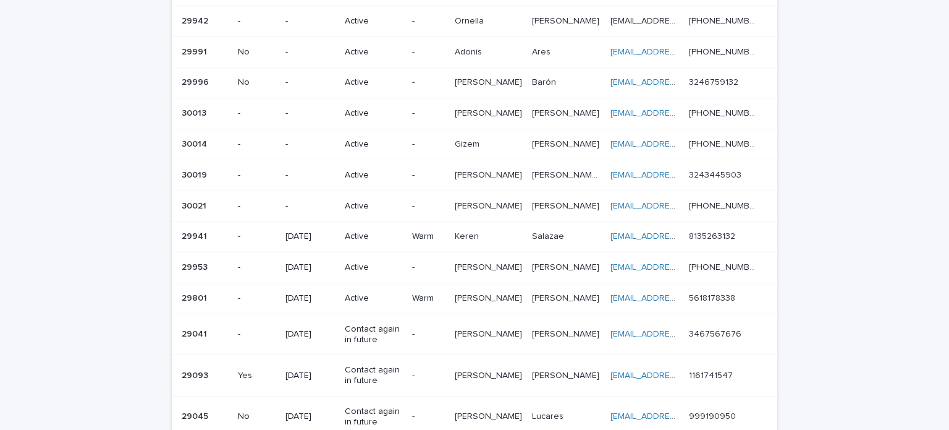
click at [364, 149] on div "Active" at bounding box center [373, 144] width 57 height 20
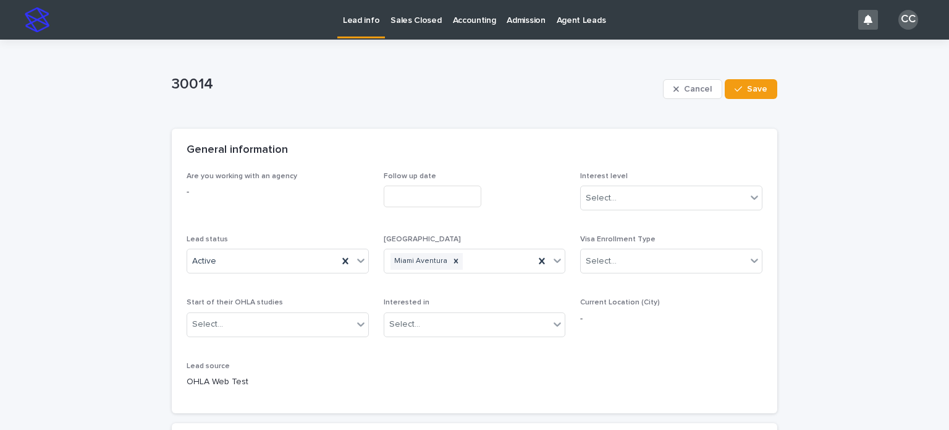
click at [371, 18] on p "Lead info" at bounding box center [361, 13] width 36 height 26
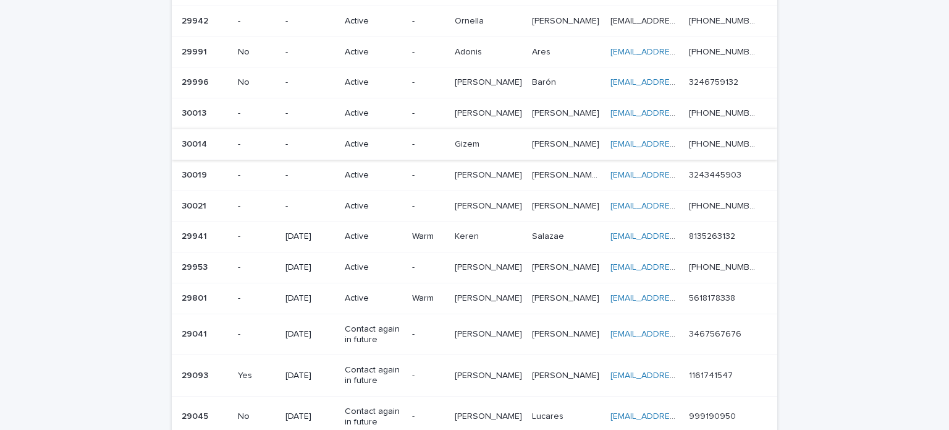
scroll to position [62, 0]
